Goal: Task Accomplishment & Management: Use online tool/utility

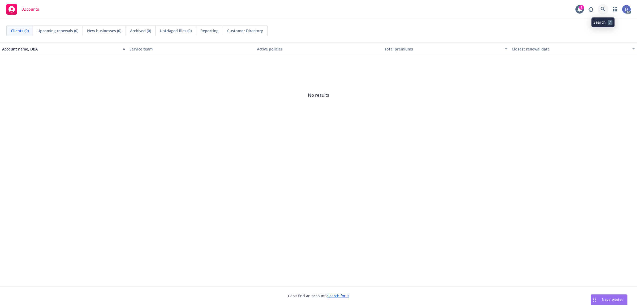
click at [509, 7] on icon at bounding box center [602, 9] width 5 height 5
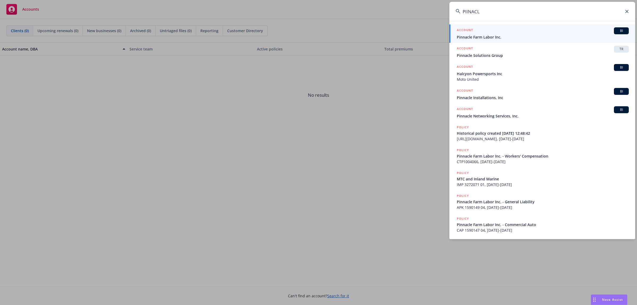
type input "PIINACL"
click at [498, 36] on span "Pinnacle Farm Labor Inc." at bounding box center [543, 37] width 172 height 6
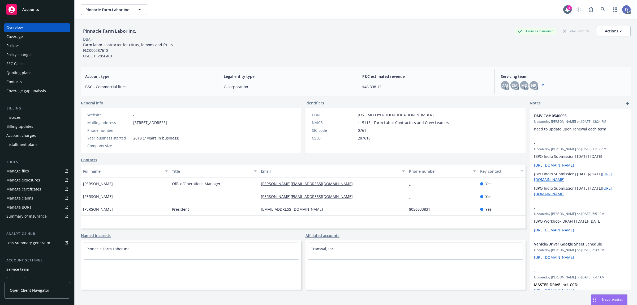
click at [31, 201] on div "Manage claims" at bounding box center [19, 198] width 27 height 8
click at [29, 172] on link "Manage files" at bounding box center [37, 171] width 66 height 8
copy div "Pinnacle Farm Labor Inc."
drag, startPoint x: 141, startPoint y: 32, endPoint x: 82, endPoint y: 35, distance: 59.0
click at [82, 35] on div "Pinnacle Farm Labor Inc. Business Insurance Total Rewards Actions" at bounding box center [355, 31] width 549 height 11
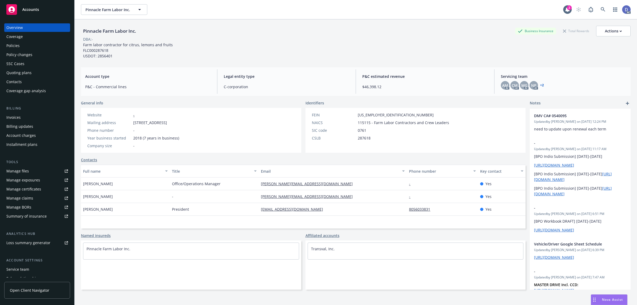
click at [141, 37] on div "DBA: -" at bounding box center [355, 39] width 549 height 6
copy div "Pinnacle Farm Labor Inc."
drag, startPoint x: 137, startPoint y: 32, endPoint x: 80, endPoint y: 32, distance: 57.6
click at [80, 32] on div "Pinnacle Farm Labor Inc. Business Insurance Total Rewards Actions DBA: - Farm l…" at bounding box center [356, 171] width 562 height 305
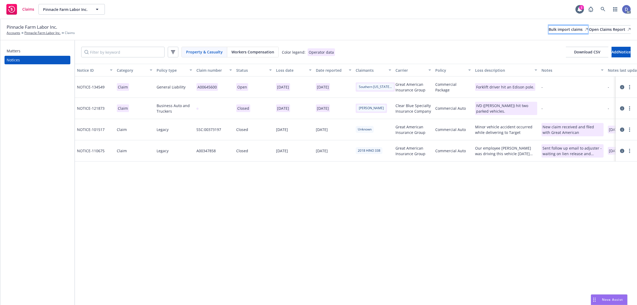
click at [548, 29] on div "Bulk import claims" at bounding box center [567, 29] width 39 height 8
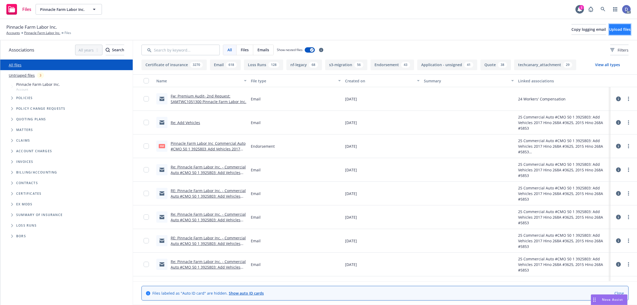
click at [609, 27] on span "Upload files" at bounding box center [619, 29] width 21 height 5
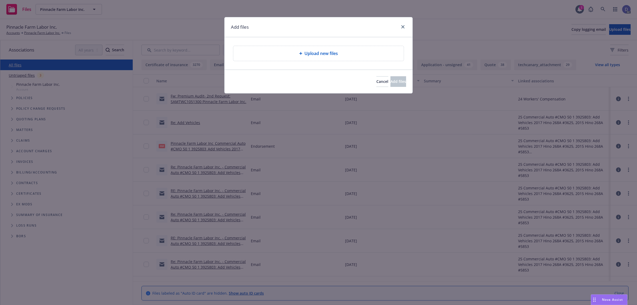
click at [328, 63] on div "Upload new files" at bounding box center [318, 53] width 188 height 32
click at [331, 58] on div "Upload new files" at bounding box center [318, 53] width 170 height 15
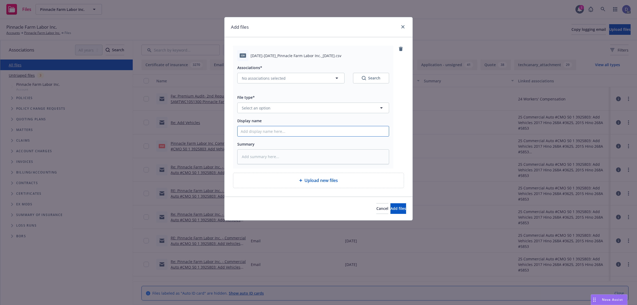
click at [367, 133] on input "Display name" at bounding box center [312, 131] width 151 height 10
paste input "2017-2022_Pinnacle Farm Labor Inc._9-8-2024"
type textarea "x"
type input "2017-2022_Pinnacle Farm Labor Inc._9-8-2024"
click at [360, 109] on button "Select an option" at bounding box center [313, 107] width 152 height 11
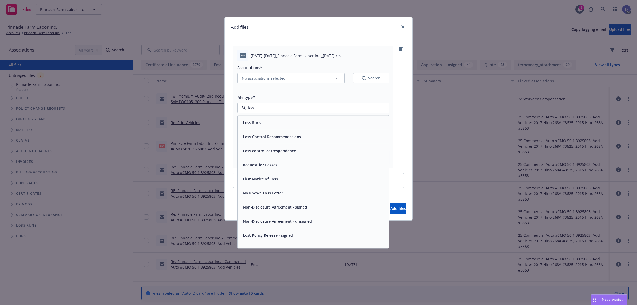
type input "loss"
click at [338, 120] on div "Loss Runs" at bounding box center [313, 123] width 145 height 8
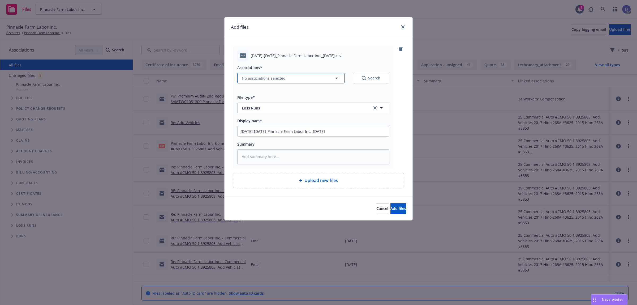
click at [277, 83] on button "No associations selected" at bounding box center [290, 78] width 107 height 11
type textarea "x"
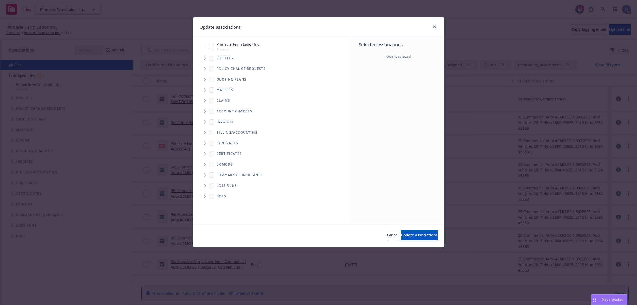
click at [204, 60] on span "Tree Example" at bounding box center [205, 58] width 8 height 8
click at [340, 71] on div "Policy change requests" at bounding box center [275, 68] width 154 height 11
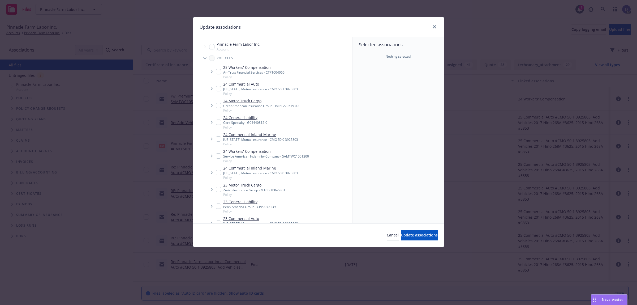
scroll to position [193, 0]
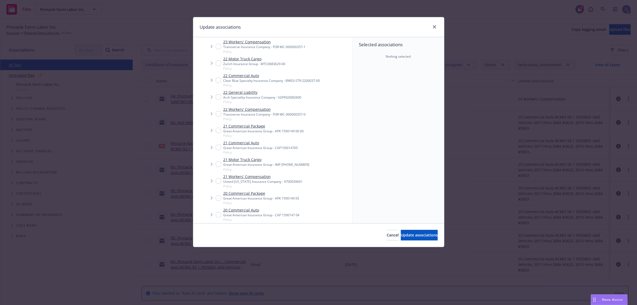
click at [261, 129] on div "Great American Insurance Group - APK 1590149 06 00" at bounding box center [263, 131] width 80 height 5
checkbox input "true"
click at [411, 237] on span "Update associations" at bounding box center [419, 234] width 37 height 5
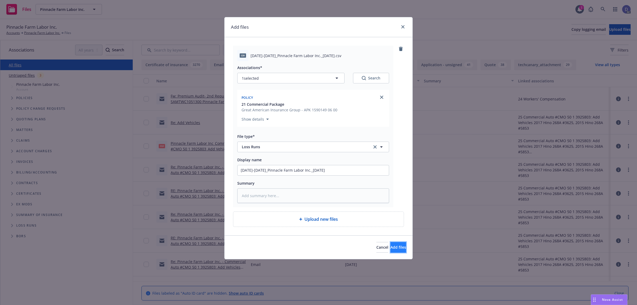
click at [390, 250] on button "Add files" at bounding box center [398, 247] width 16 height 11
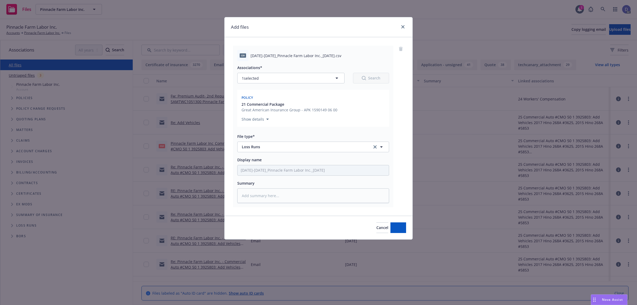
type textarea "x"
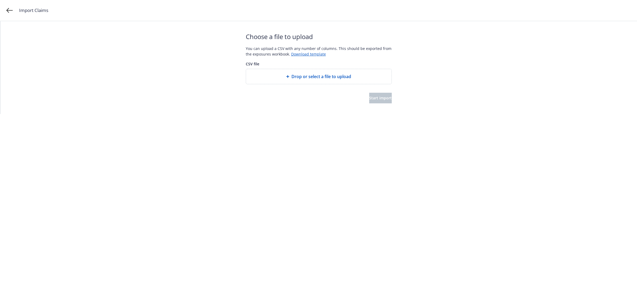
click at [328, 73] on span "Drop or select a file to upload" at bounding box center [321, 76] width 60 height 6
click at [380, 99] on span "Start import" at bounding box center [380, 97] width 23 height 5
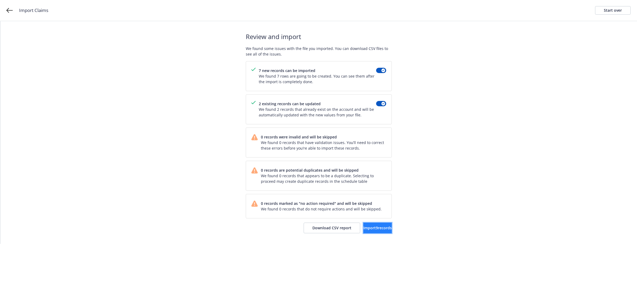
click at [366, 230] on span "Import 9 records" at bounding box center [377, 227] width 28 height 5
click at [373, 226] on span "View accounts" at bounding box center [370, 227] width 26 height 5
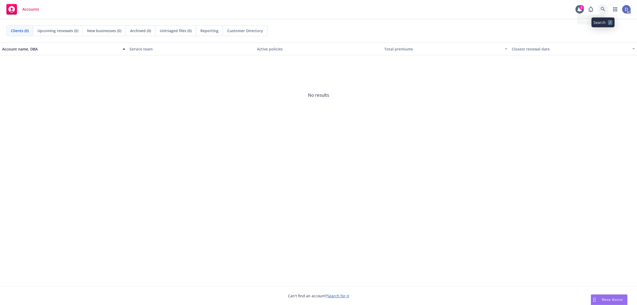
click at [601, 12] on link at bounding box center [602, 9] width 11 height 11
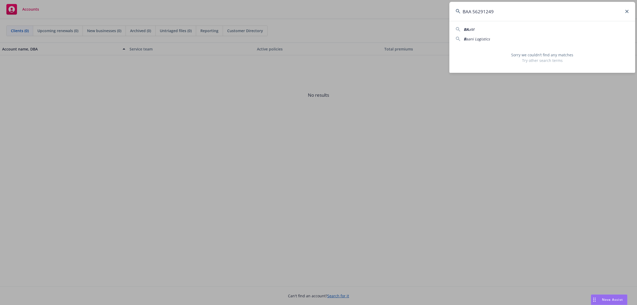
type input "BAA 56291249"
click at [627, 13] on icon at bounding box center [626, 11] width 3 height 3
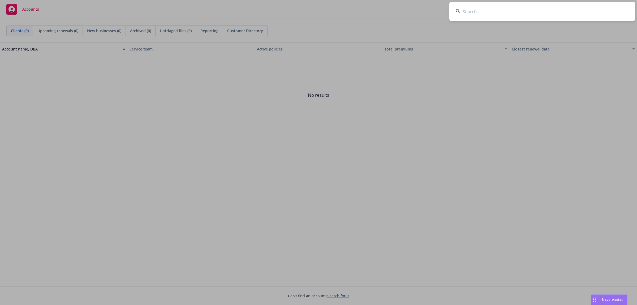
click at [592, 18] on input at bounding box center [542, 11] width 186 height 19
paste input "BAA1956291249"
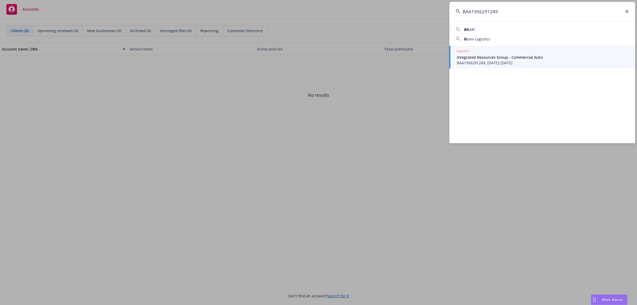
type input "BAA1956291249"
click at [515, 57] on span "Integrated Resources Group - Commercial Auto" at bounding box center [543, 57] width 172 height 6
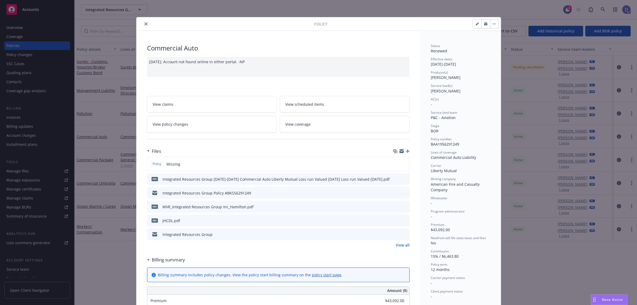
click at [145, 24] on button "close" at bounding box center [146, 24] width 6 height 6
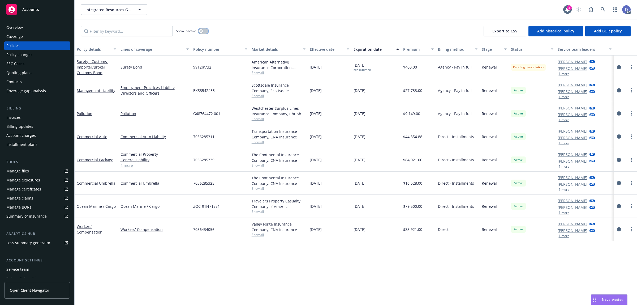
click at [204, 32] on button "button" at bounding box center [203, 30] width 10 height 5
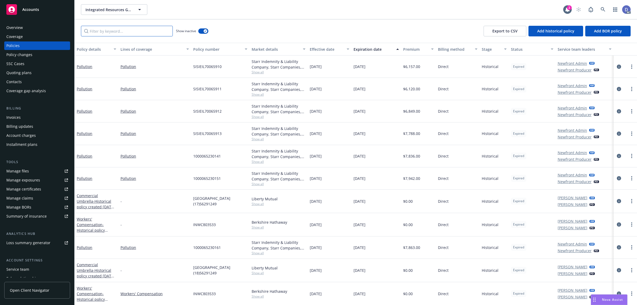
click at [149, 33] on input "Filter by keyword..." at bounding box center [127, 31] width 92 height 11
paste input "BAA1956291249"
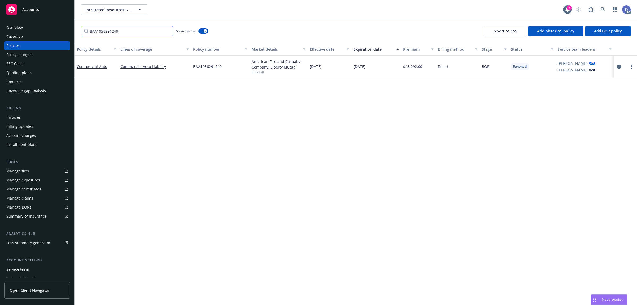
type input "BAA1956291249"
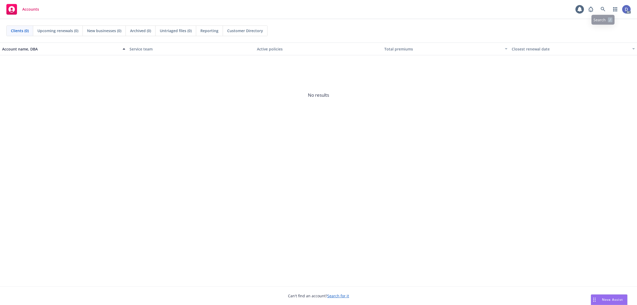
click at [608, 12] on div "AC" at bounding box center [607, 9] width 45 height 11
click at [604, 11] on icon at bounding box center [602, 9] width 5 height 5
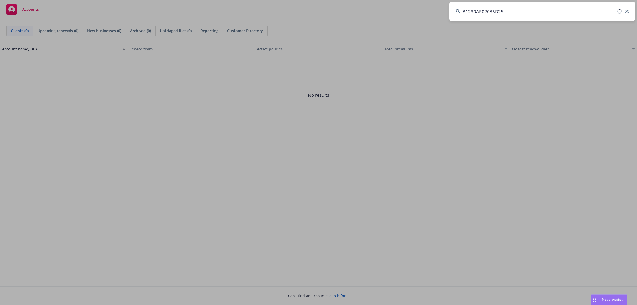
click at [582, 11] on input "B1230AP02036D25" at bounding box center [542, 11] width 186 height 19
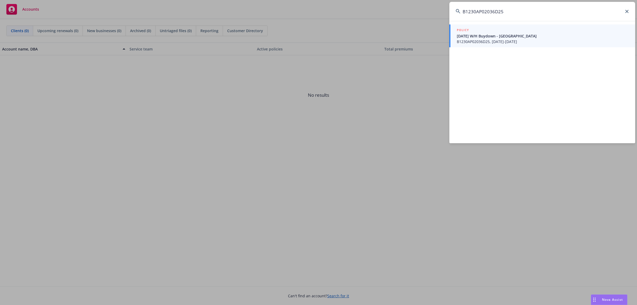
type input "B1230AP02036D25"
click at [526, 42] on span "B1230AP02036D25, [DATE]-[DATE]" at bounding box center [543, 42] width 172 height 6
